Goal: Task Accomplishment & Management: Use online tool/utility

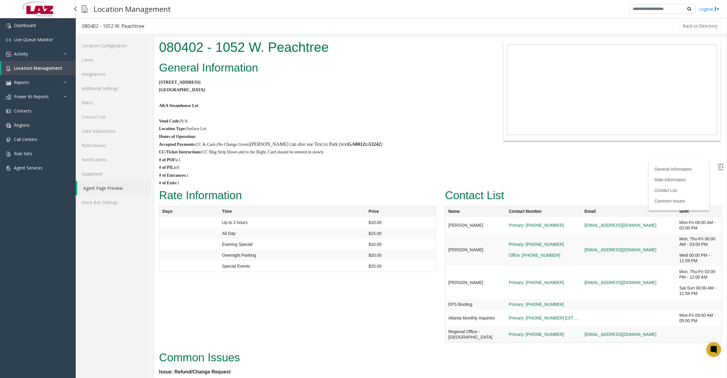
scroll to position [170, 0]
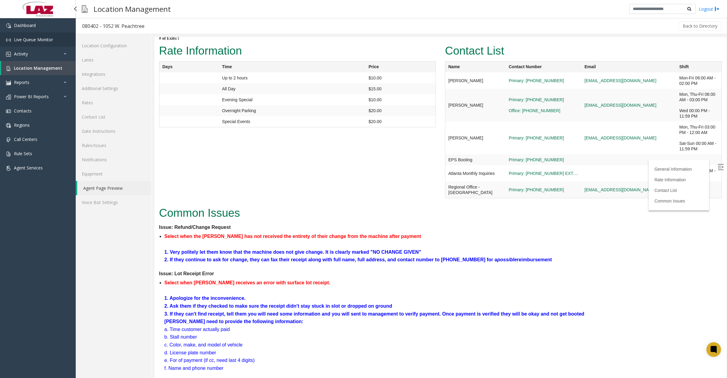
click at [29, 38] on span "Live Queue Monitor" at bounding box center [33, 40] width 39 height 6
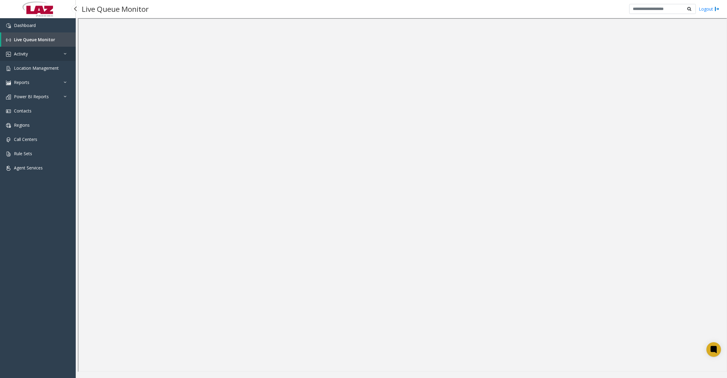
click at [35, 58] on link "Activity" at bounding box center [38, 54] width 76 height 14
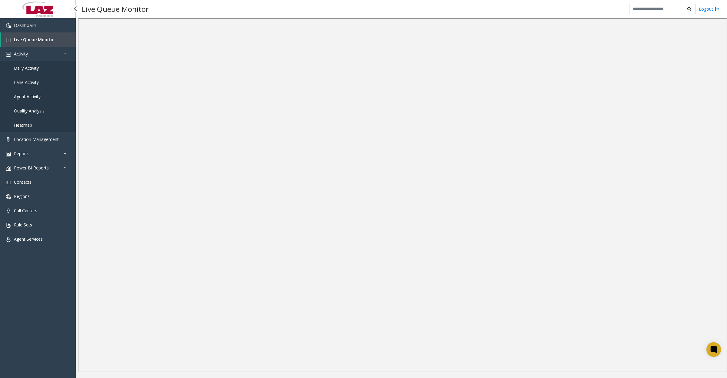
click at [33, 69] on span "Daily Activity" at bounding box center [26, 68] width 25 height 6
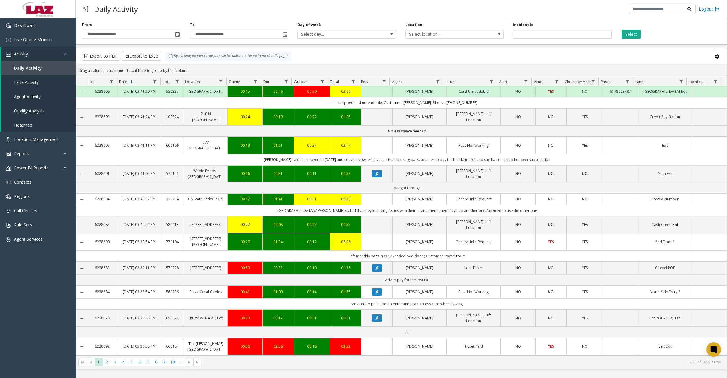
click at [178, 35] on span "Toggle popup" at bounding box center [177, 34] width 5 height 5
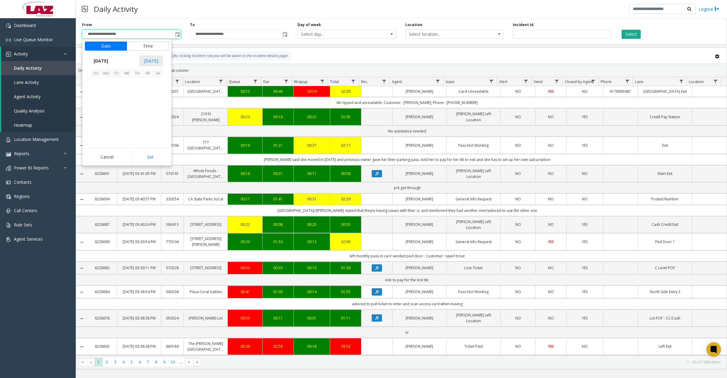
scroll to position [108724, 0]
click at [124, 84] on span "1" at bounding box center [127, 83] width 10 height 10
click at [99, 131] on li "8" at bounding box center [99, 132] width 21 height 9
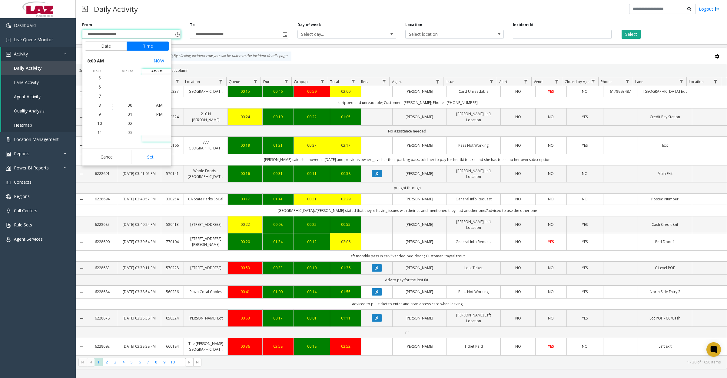
click at [146, 155] on button "Set" at bounding box center [150, 156] width 38 height 13
type input "**********"
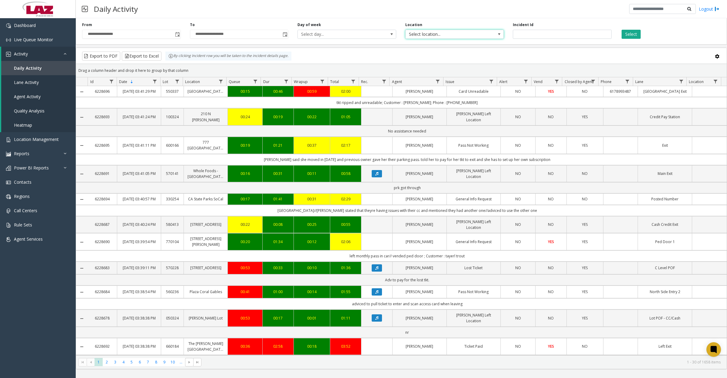
click at [417, 35] on span "Select location..." at bounding box center [445, 34] width 78 height 8
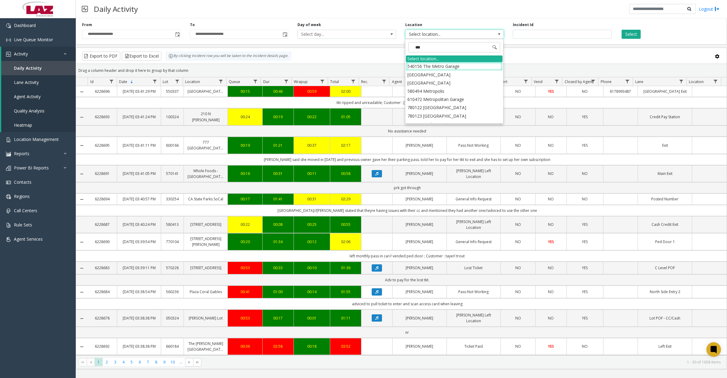
type input "****"
click at [418, 68] on li "100240 Chicago Meters" at bounding box center [454, 66] width 97 height 8
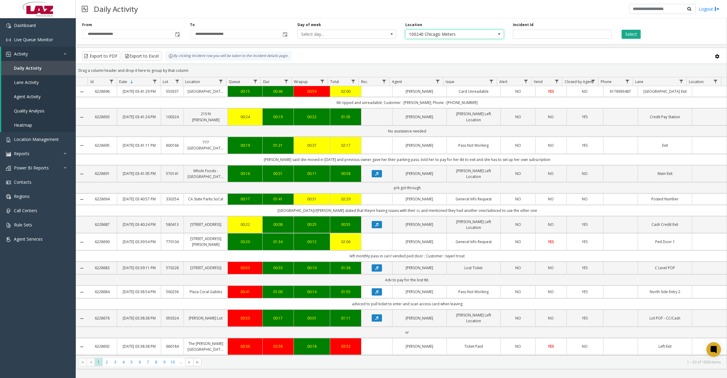
click at [625, 36] on button "Select" at bounding box center [630, 34] width 19 height 9
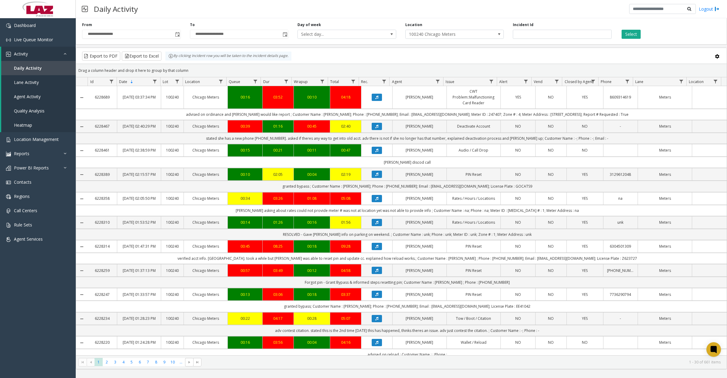
click at [629, 37] on button "Select" at bounding box center [630, 34] width 19 height 9
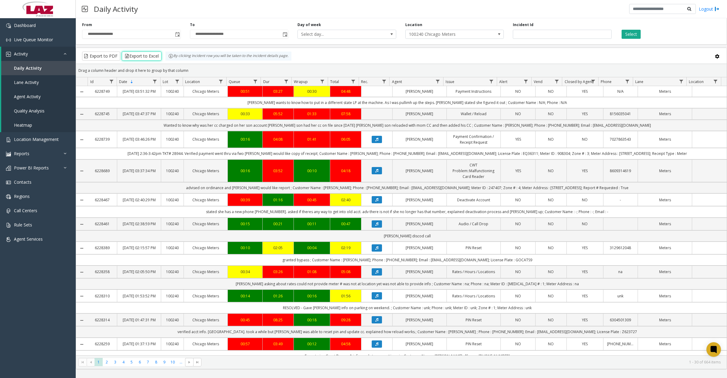
click at [140, 54] on button "Export to Excel" at bounding box center [142, 55] width 40 height 9
click at [279, 7] on div "Daily Activity Logout" at bounding box center [401, 9] width 651 height 18
click at [633, 32] on button "Select" at bounding box center [630, 34] width 19 height 9
click at [142, 54] on button "Export to Excel" at bounding box center [142, 55] width 40 height 9
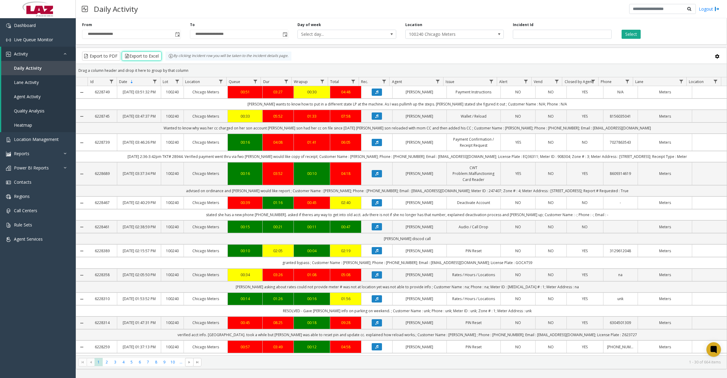
click at [177, 31] on span "Toggle popup" at bounding box center [177, 34] width 7 height 10
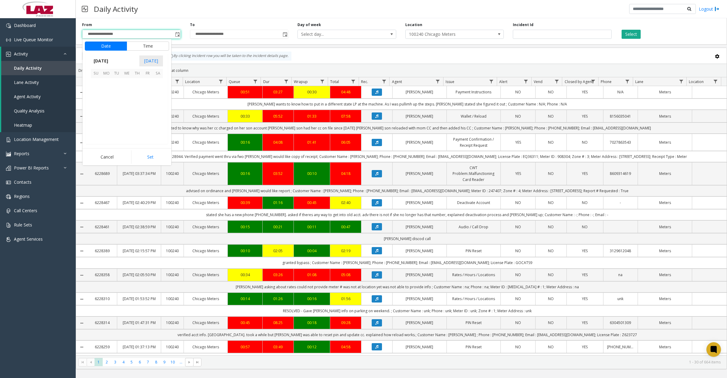
scroll to position [73, 0]
click at [160, 94] on span "11" at bounding box center [158, 94] width 10 height 10
click at [141, 155] on button "Set" at bounding box center [150, 156] width 38 height 13
type input "**********"
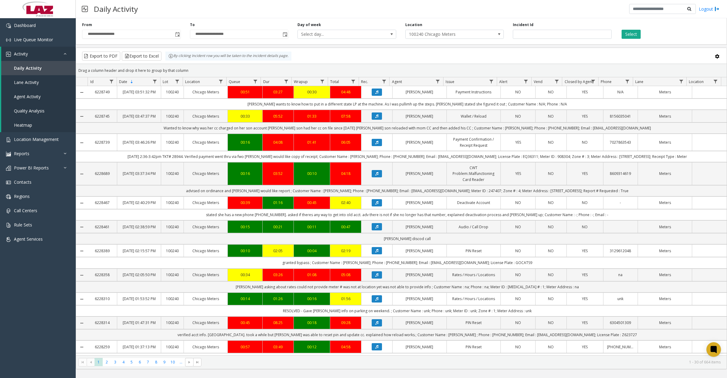
click at [632, 33] on button "Select" at bounding box center [630, 34] width 19 height 9
click at [148, 58] on button "Export to Excel" at bounding box center [142, 55] width 40 height 9
